Goal: Task Accomplishment & Management: Manage account settings

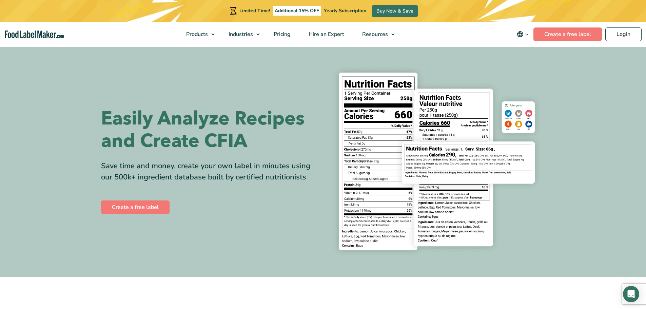
click at [619, 20] on div "Limited Time! Additional 15% OFF Yearly Subscription Buy Now & Save" at bounding box center [323, 11] width 646 height 22
click at [619, 33] on link "Login" at bounding box center [623, 34] width 36 height 14
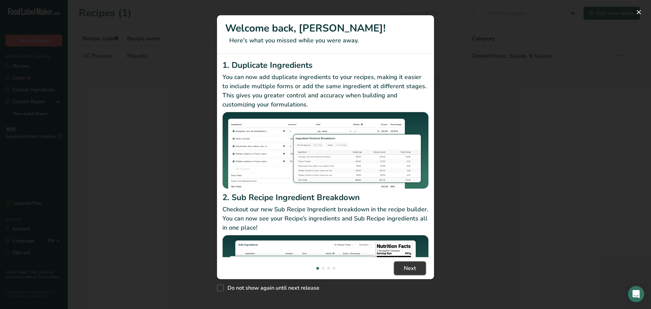
click at [413, 269] on span "Next" at bounding box center [410, 268] width 12 height 8
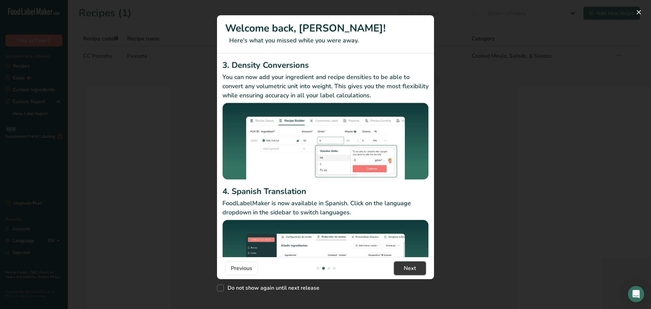
click at [413, 269] on span "Next" at bounding box center [410, 268] width 12 height 8
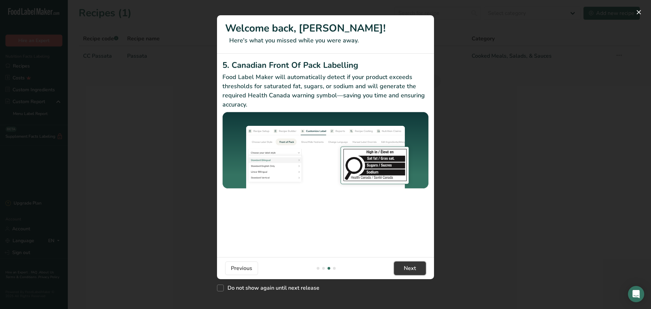
click at [413, 269] on span "Next" at bounding box center [410, 268] width 12 height 8
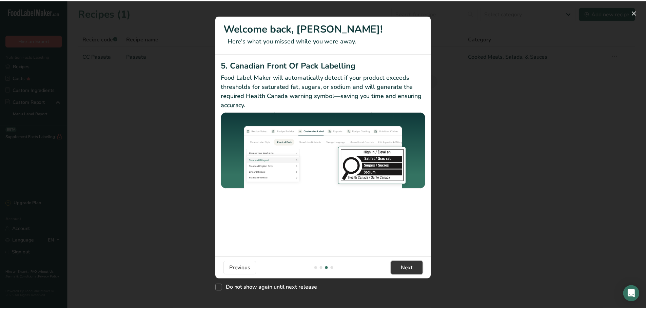
scroll to position [0, 651]
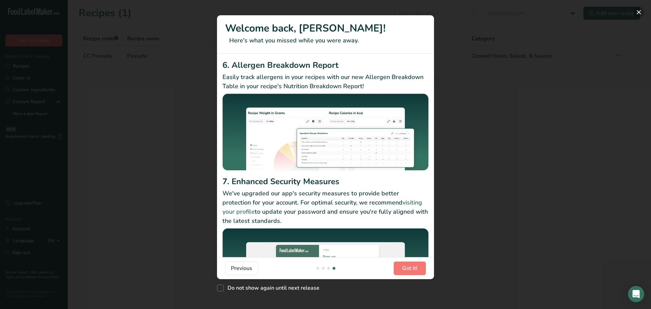
click at [640, 11] on button "New Features" at bounding box center [638, 12] width 11 height 11
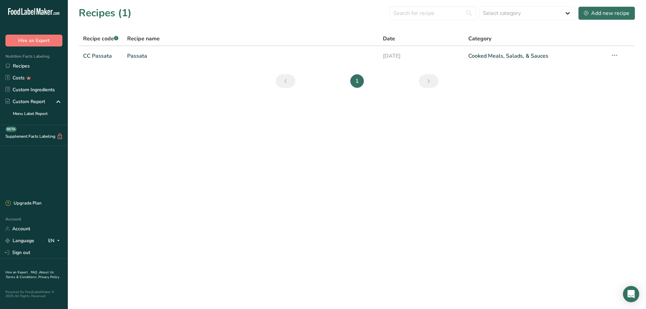
click at [28, 226] on link "Account" at bounding box center [34, 229] width 68 height 12
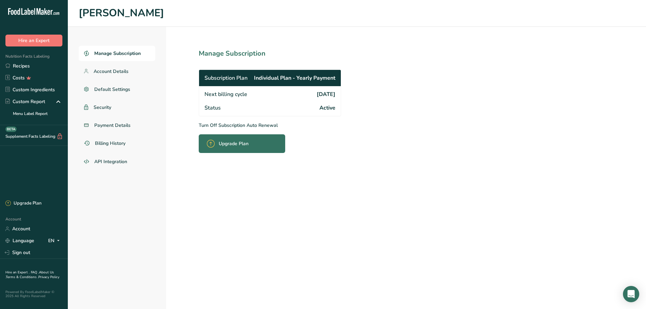
click at [112, 71] on span "Account Details" at bounding box center [111, 71] width 35 height 7
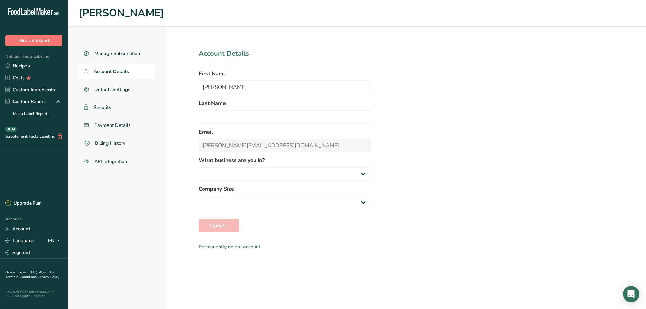
select select
select select "2"
click at [117, 87] on span "Default Settings" at bounding box center [112, 89] width 36 height 7
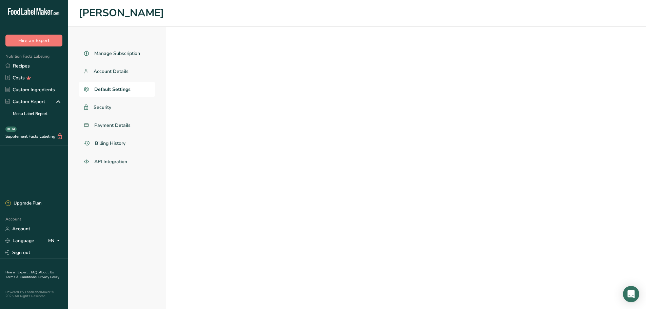
select select "CA"
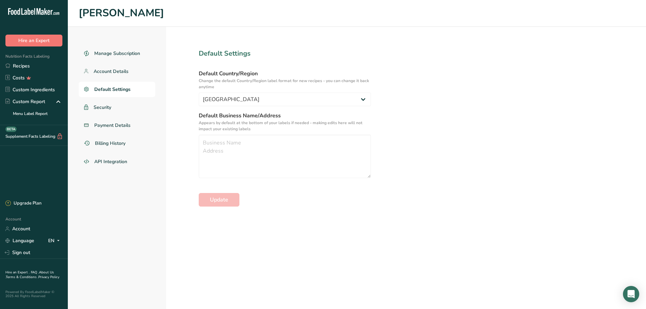
click at [117, 54] on span "Manage Subscription" at bounding box center [117, 53] width 46 height 7
